Goal: Task Accomplishment & Management: Manage account settings

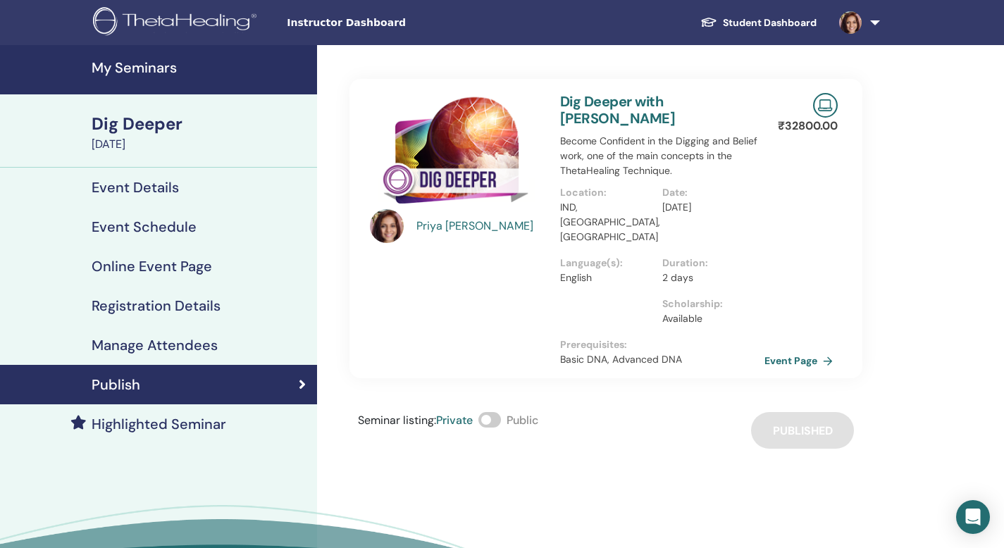
click at [476, 228] on div "[PERSON_NAME]" at bounding box center [481, 226] width 130 height 17
click at [875, 19] on link at bounding box center [857, 22] width 58 height 45
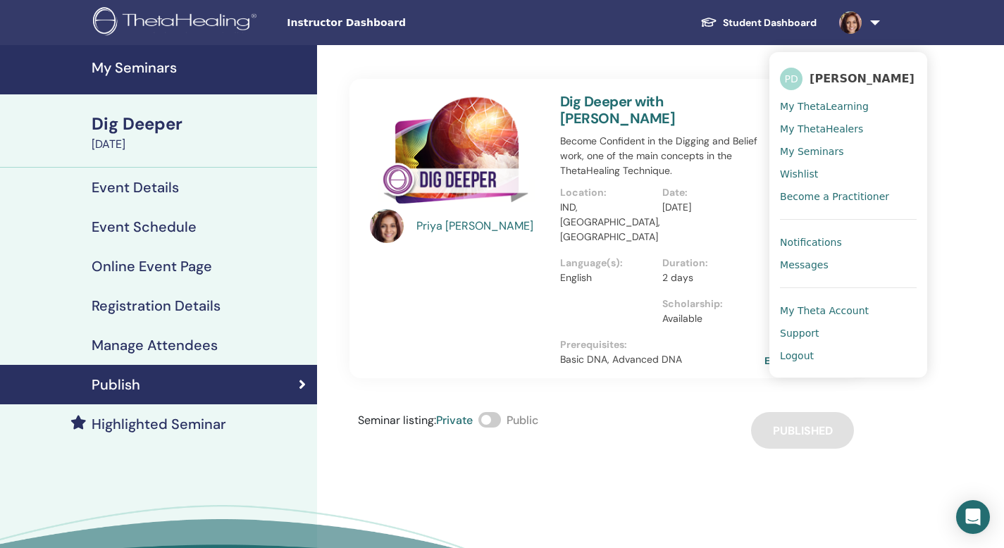
click at [809, 106] on span "My ThetaLearning" at bounding box center [824, 106] width 89 height 13
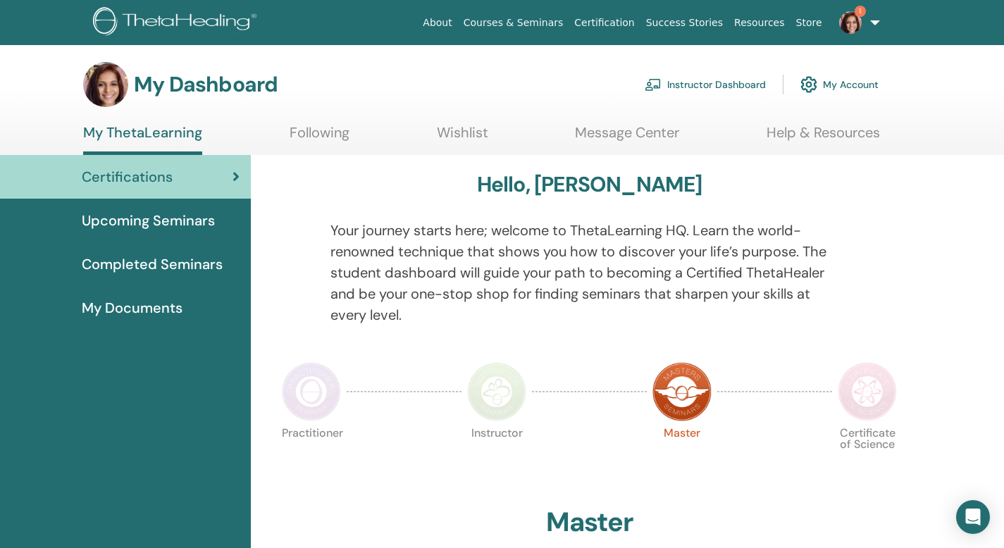
click at [821, 87] on link "My Account" at bounding box center [839, 84] width 78 height 31
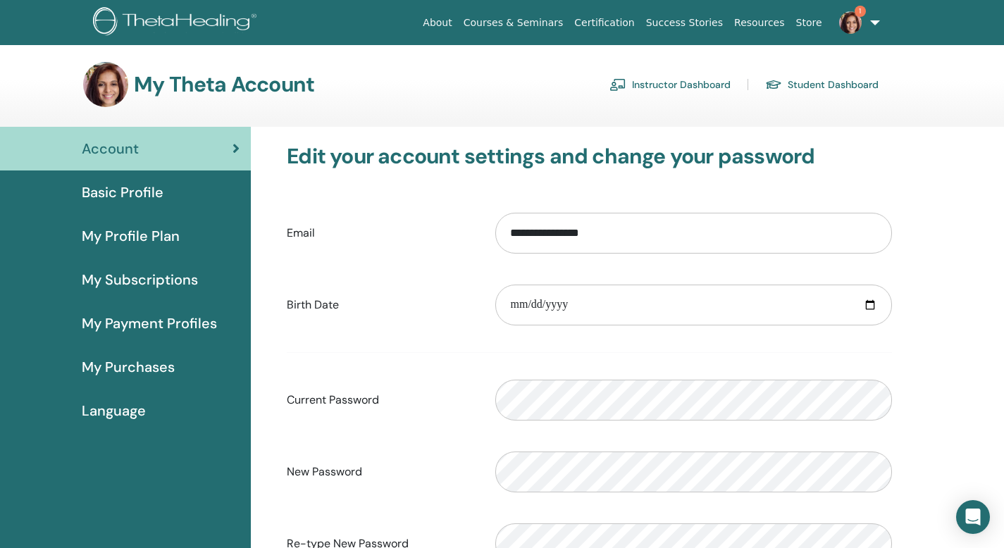
click at [106, 91] on img at bounding box center [105, 84] width 45 height 45
click at [116, 240] on span "My Profile Plan" at bounding box center [131, 235] width 98 height 21
click at [118, 151] on span "Account" at bounding box center [110, 148] width 57 height 21
click at [874, 22] on link "1" at bounding box center [857, 22] width 58 height 45
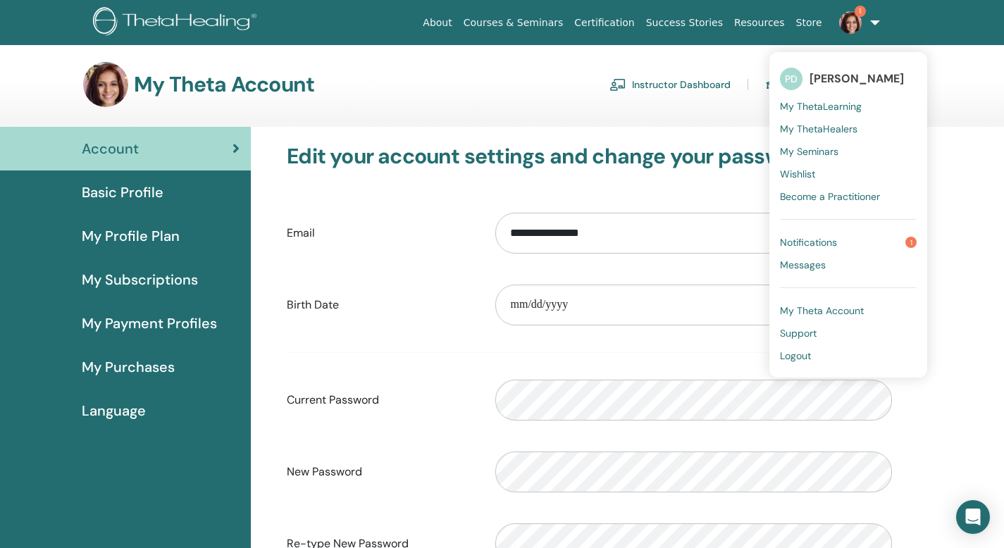
click at [128, 189] on span "Basic Profile" at bounding box center [123, 192] width 82 height 21
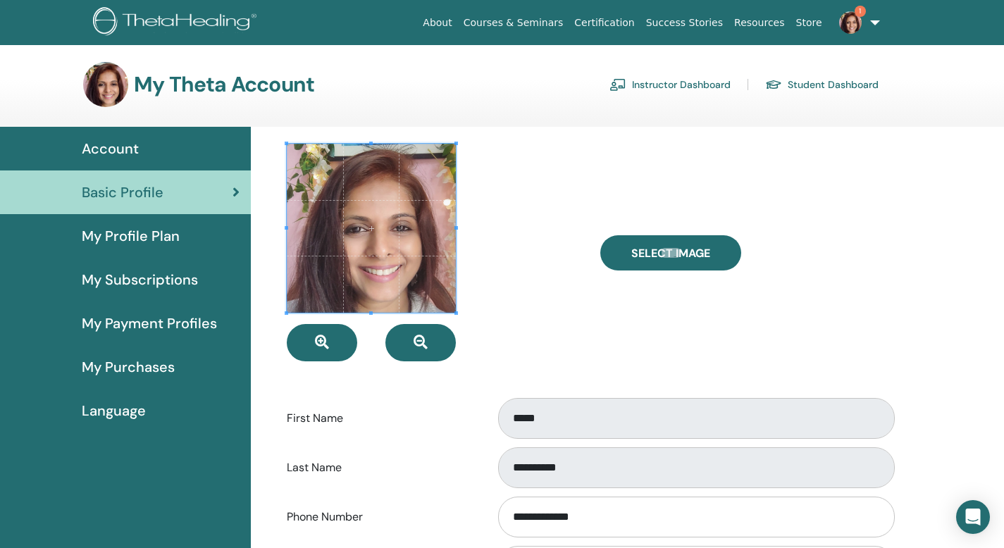
drag, startPoint x: 328, startPoint y: 342, endPoint x: 366, endPoint y: 384, distance: 56.9
click at [366, 384] on form "**********" at bounding box center [589, 528] width 605 height 769
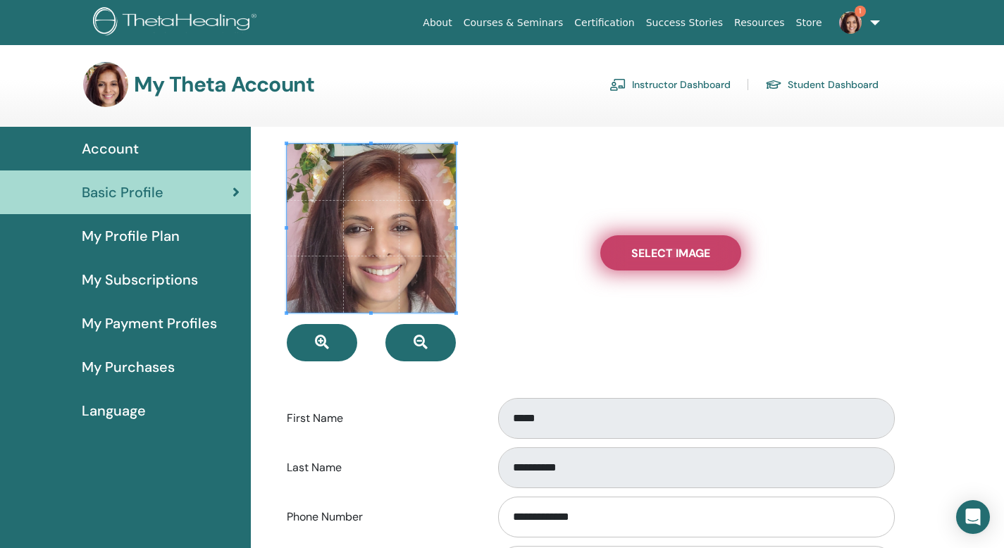
click at [690, 258] on span "Select Image" at bounding box center [670, 253] width 79 height 15
click at [680, 258] on input "Select Image" at bounding box center [671, 253] width 18 height 10
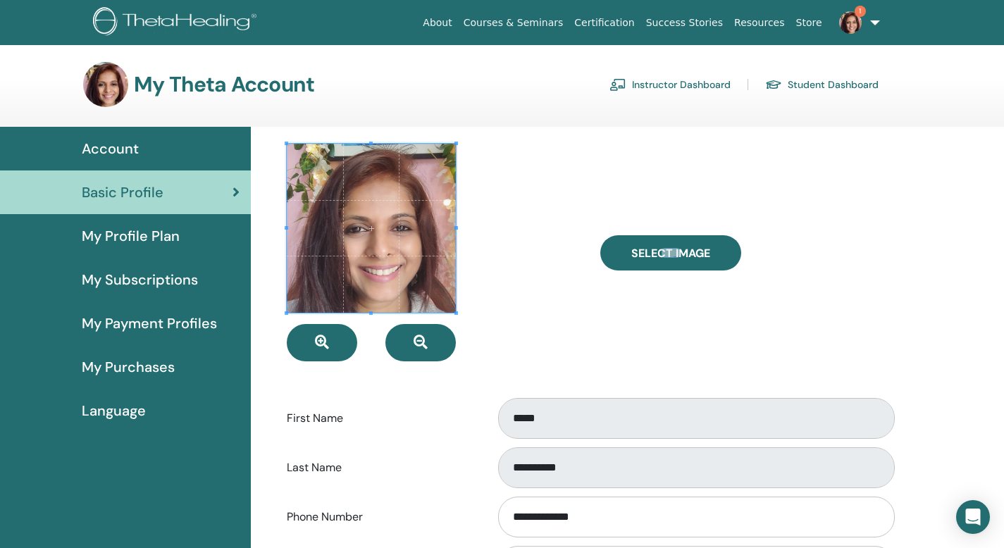
type input "**********"
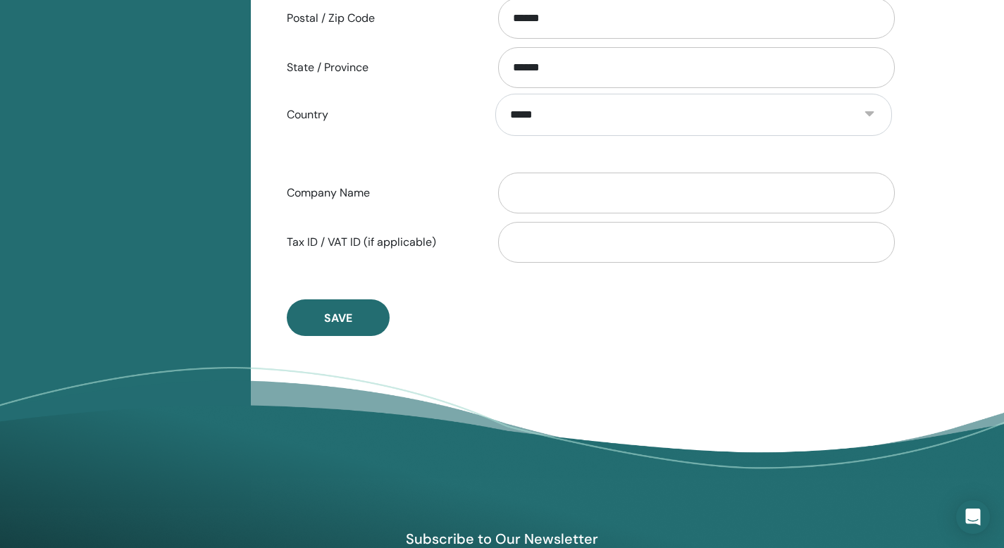
scroll to position [778, 0]
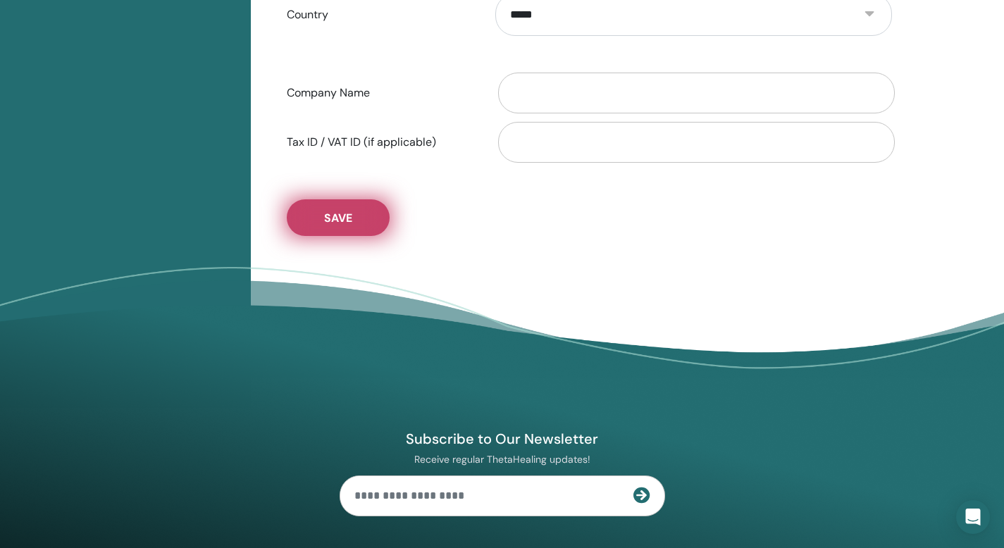
click at [360, 220] on button "Save" at bounding box center [338, 217] width 103 height 37
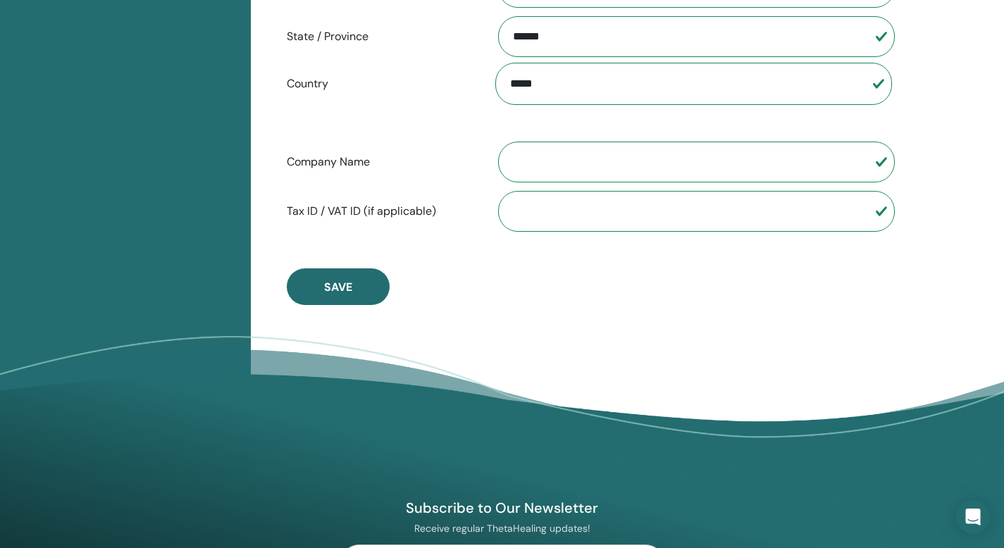
scroll to position [714, 0]
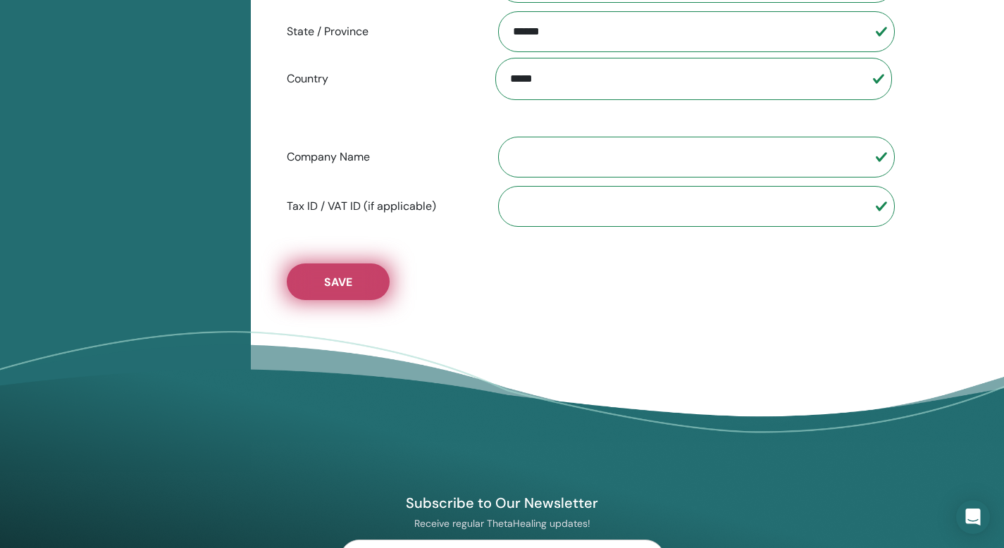
click at [343, 290] on button "Save" at bounding box center [338, 281] width 103 height 37
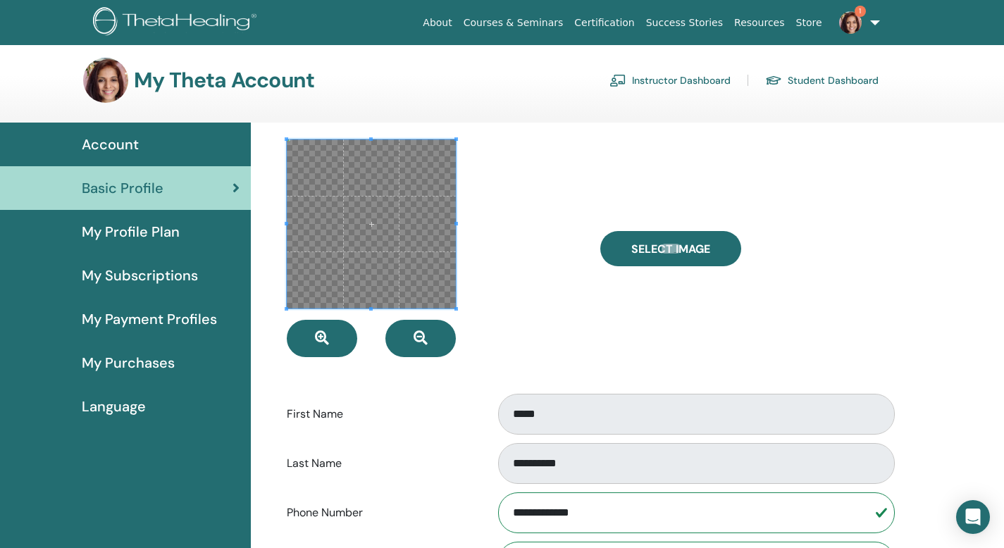
scroll to position [0, 0]
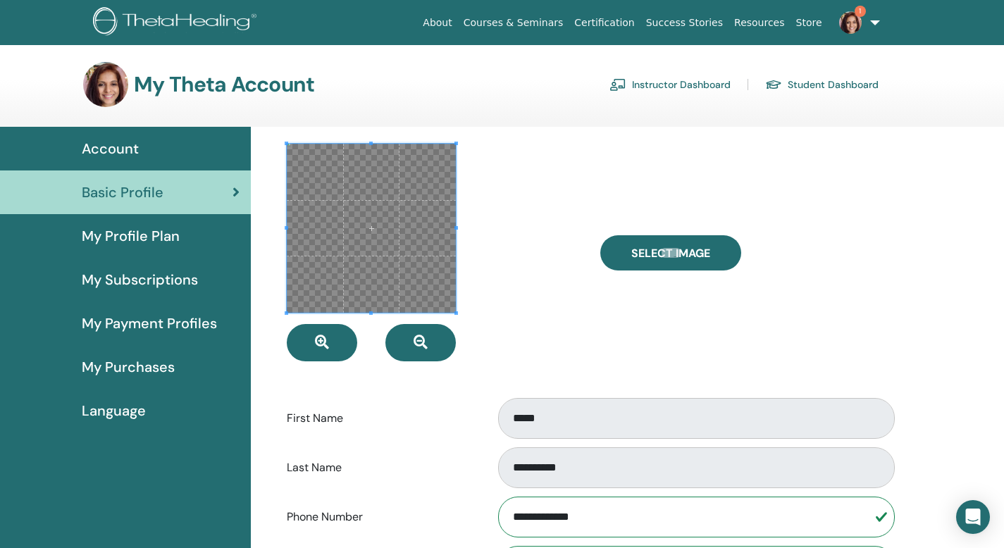
click at [673, 83] on link "Instructor Dashboard" at bounding box center [669, 84] width 121 height 23
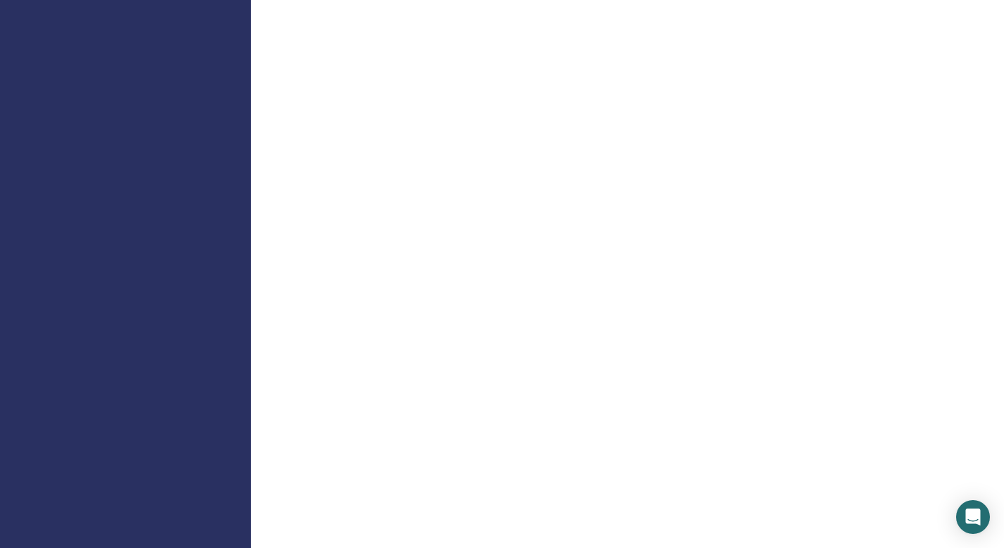
scroll to position [755, 0]
